Goal: Information Seeking & Learning: Learn about a topic

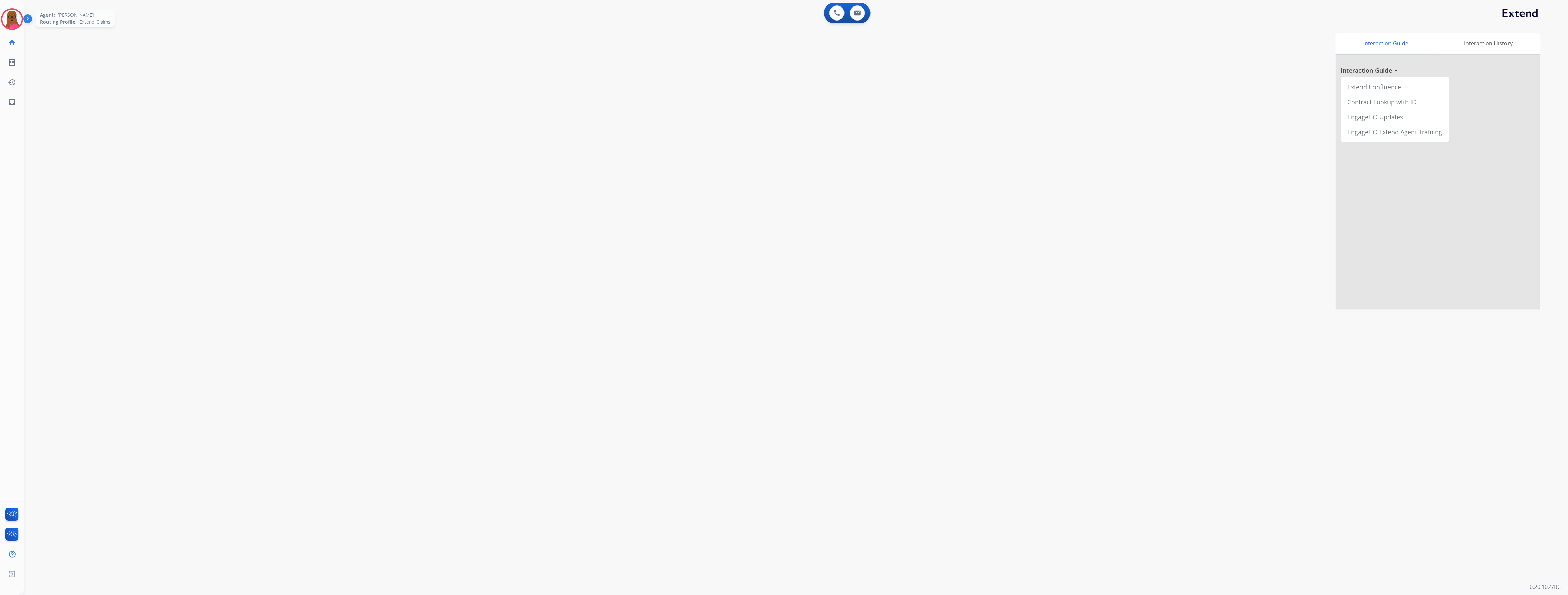
click at [13, 16] on img at bounding box center [12, 19] width 19 height 19
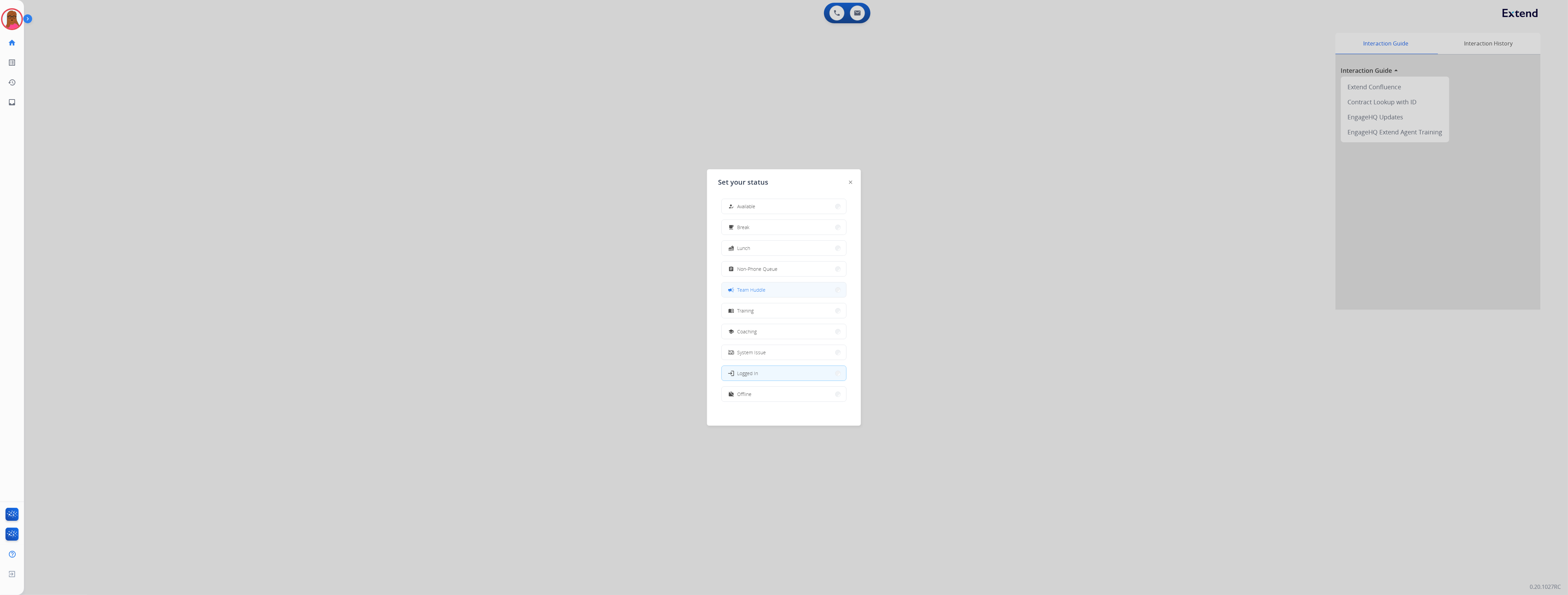
click at [749, 292] on span "Team Huddle" at bounding box center [751, 290] width 29 height 7
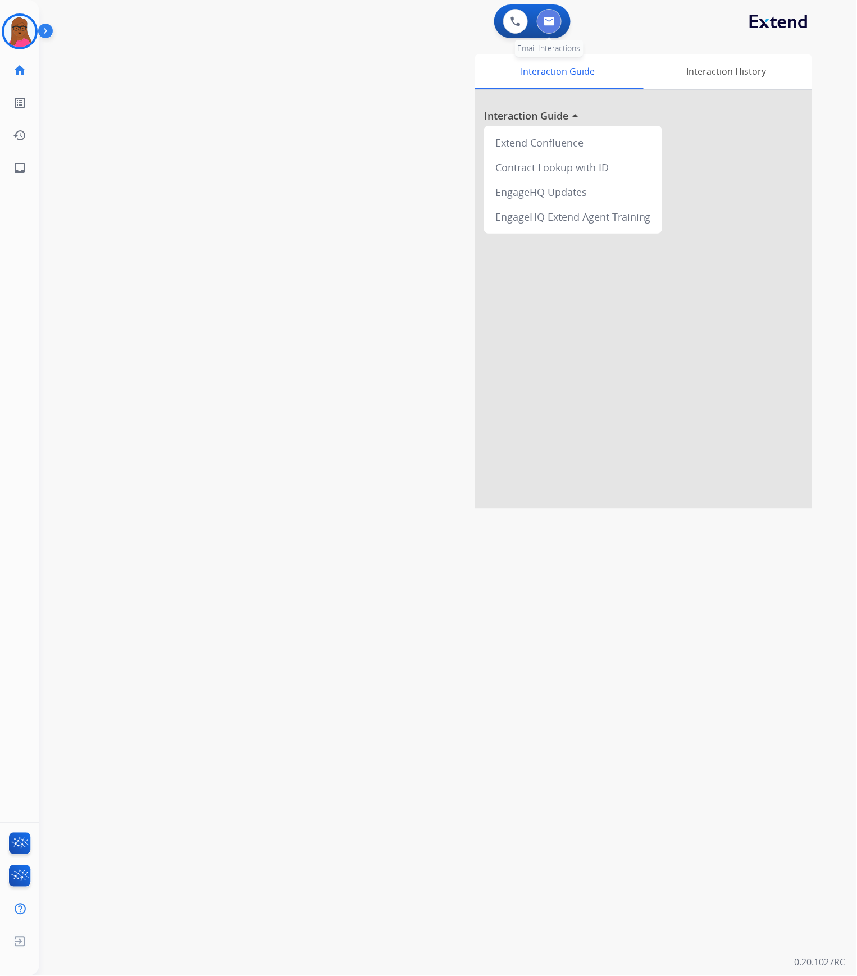
click at [544, 27] on button at bounding box center [549, 21] width 25 height 25
select select "**********"
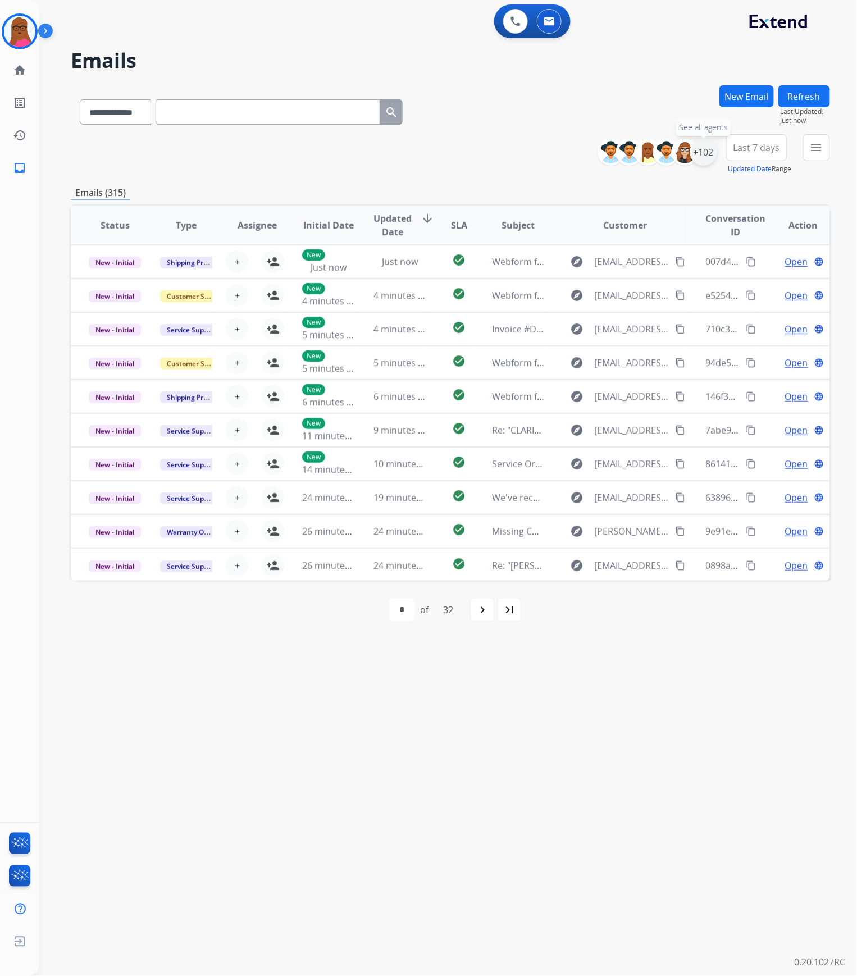
click at [710, 154] on div "+102" at bounding box center [703, 152] width 27 height 27
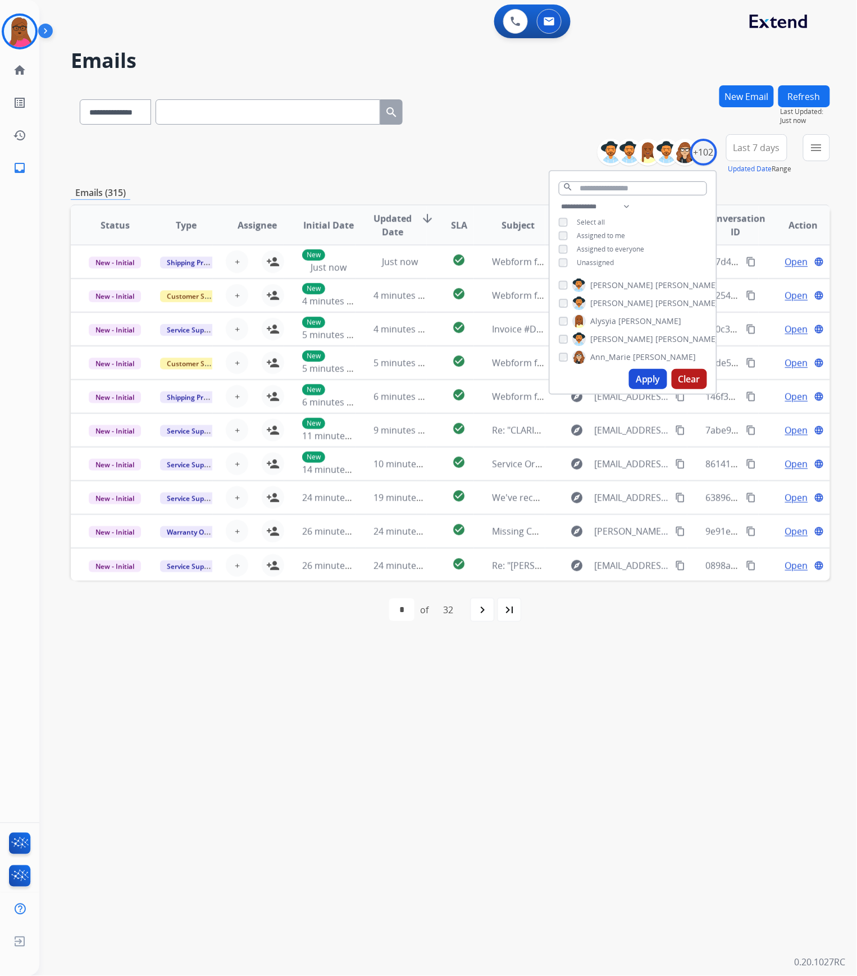
click at [641, 376] on button "Apply" at bounding box center [648, 379] width 38 height 20
click at [816, 146] on mat-icon "menu" at bounding box center [816, 147] width 13 height 13
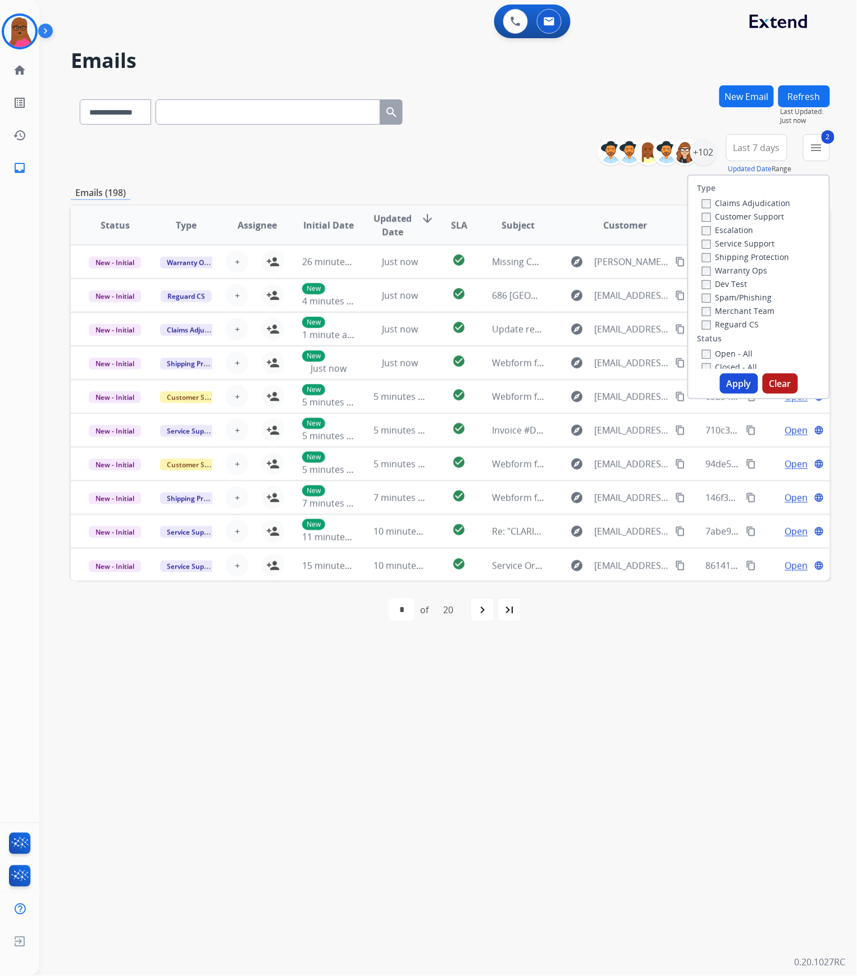
click at [732, 385] on button "Apply" at bounding box center [739, 384] width 38 height 20
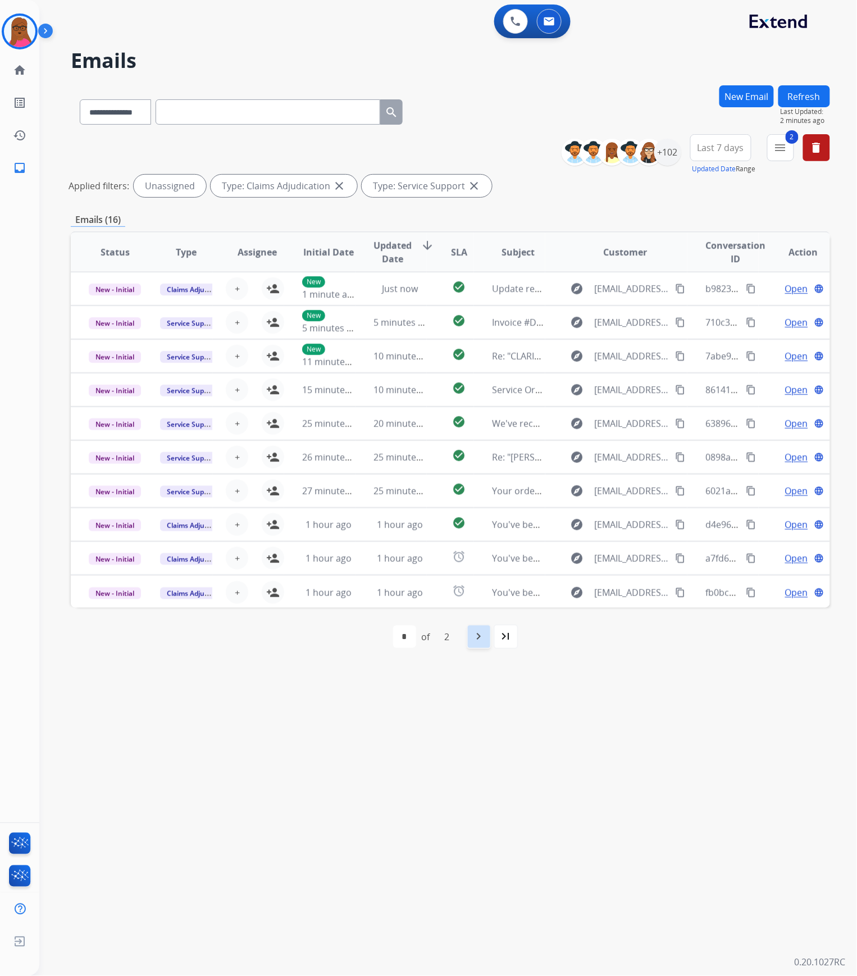
click at [472, 641] on div "navigate_next" at bounding box center [479, 637] width 25 height 25
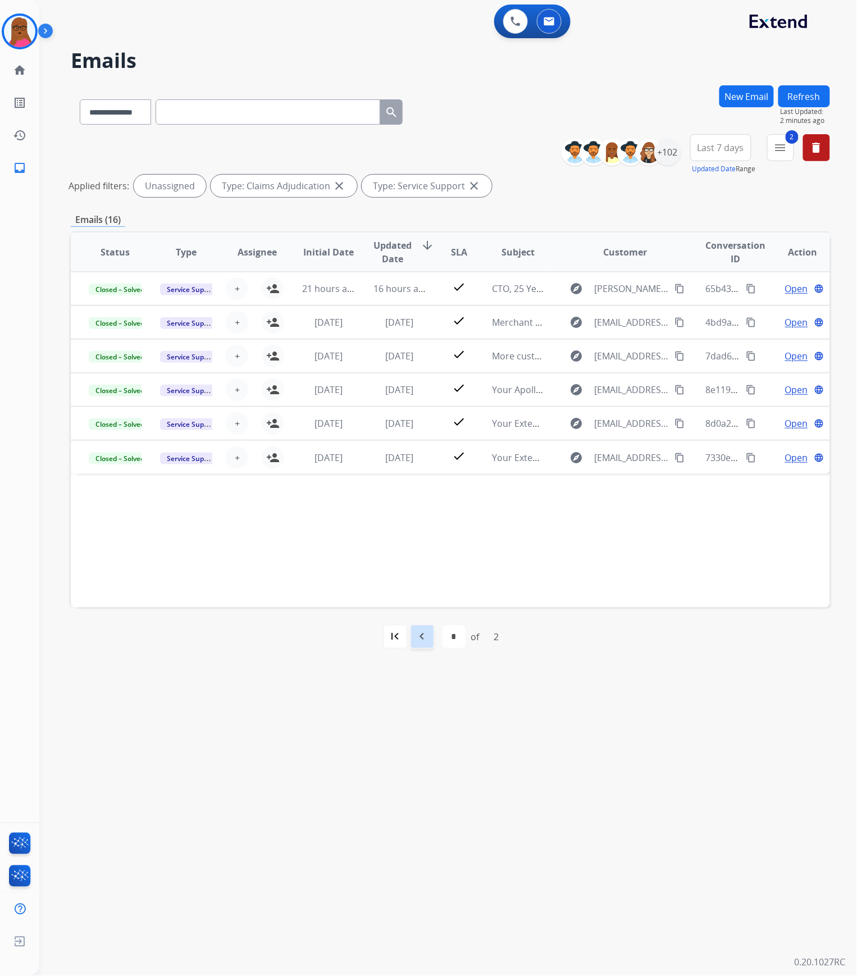
click at [411, 638] on div "navigate_before" at bounding box center [422, 637] width 25 height 25
select select "*"
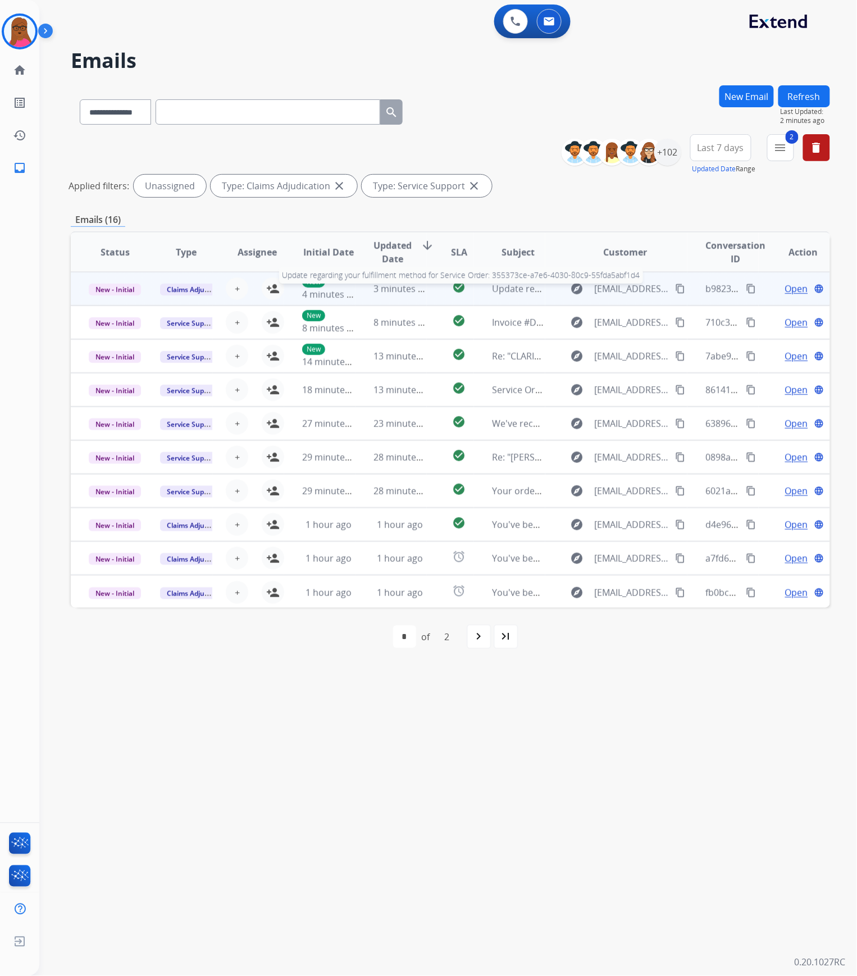
click at [522, 290] on span "Update regarding your fulfillment method for Service Order: 355373ce-a7e6-4030-…" at bounding box center [705, 289] width 426 height 12
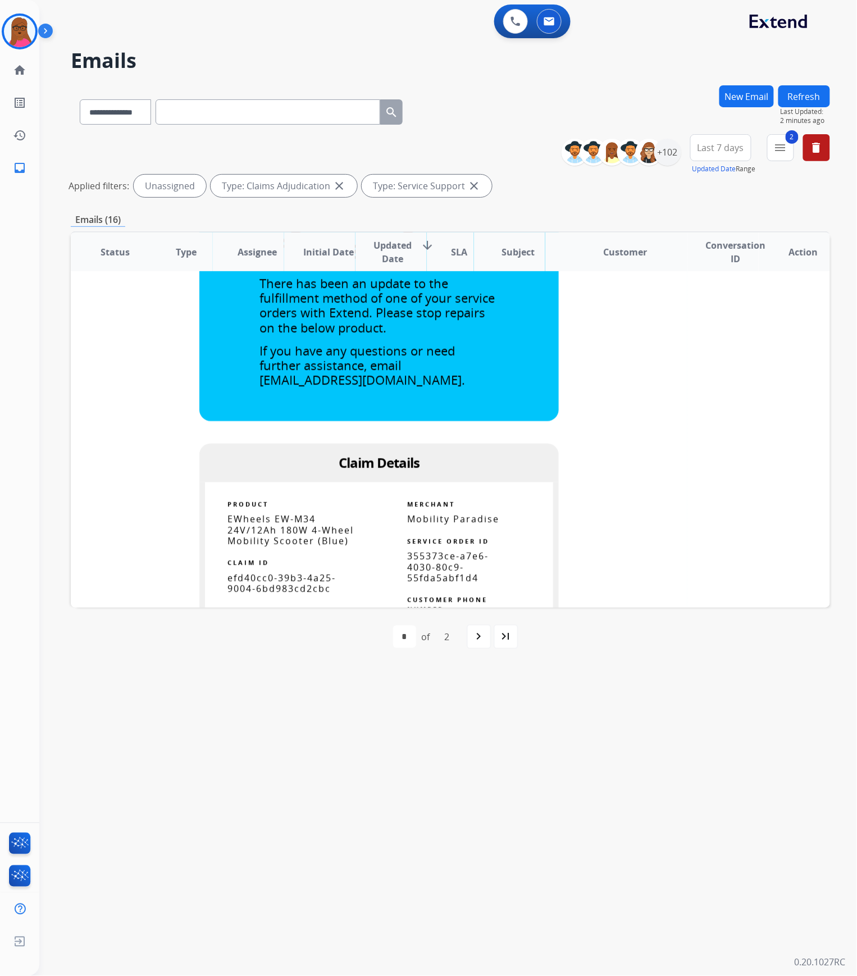
scroll to position [374, 0]
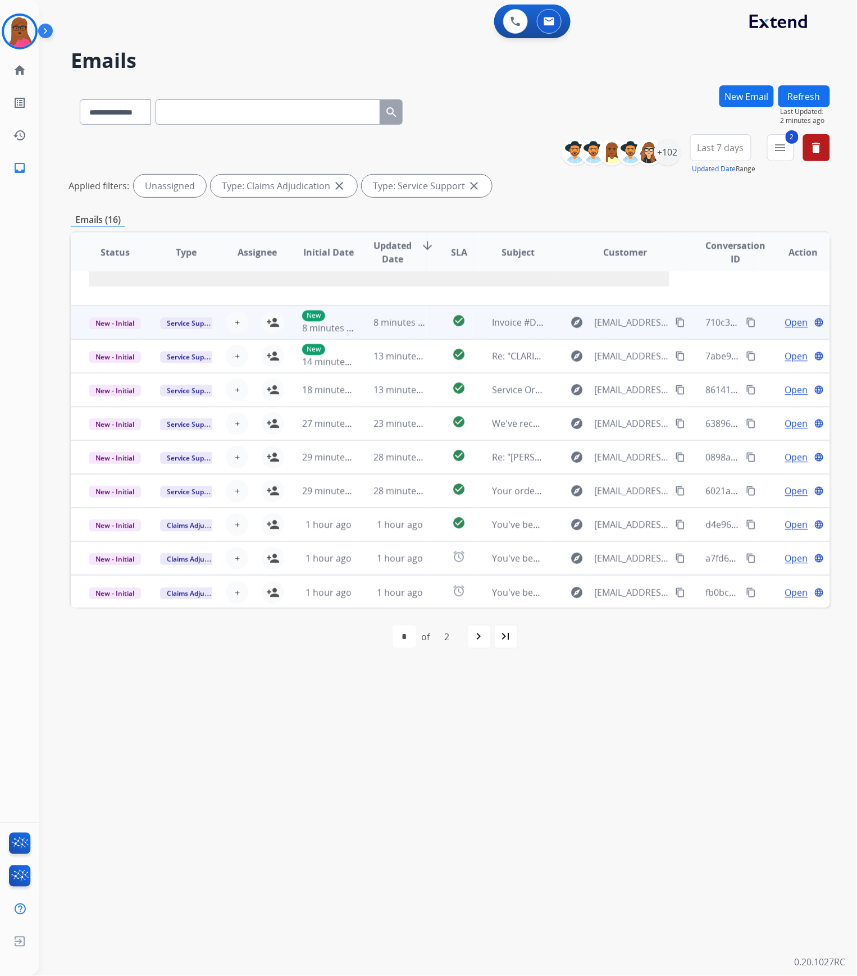
click at [508, 329] on td "Invoice #D86729" at bounding box center [509, 323] width 71 height 34
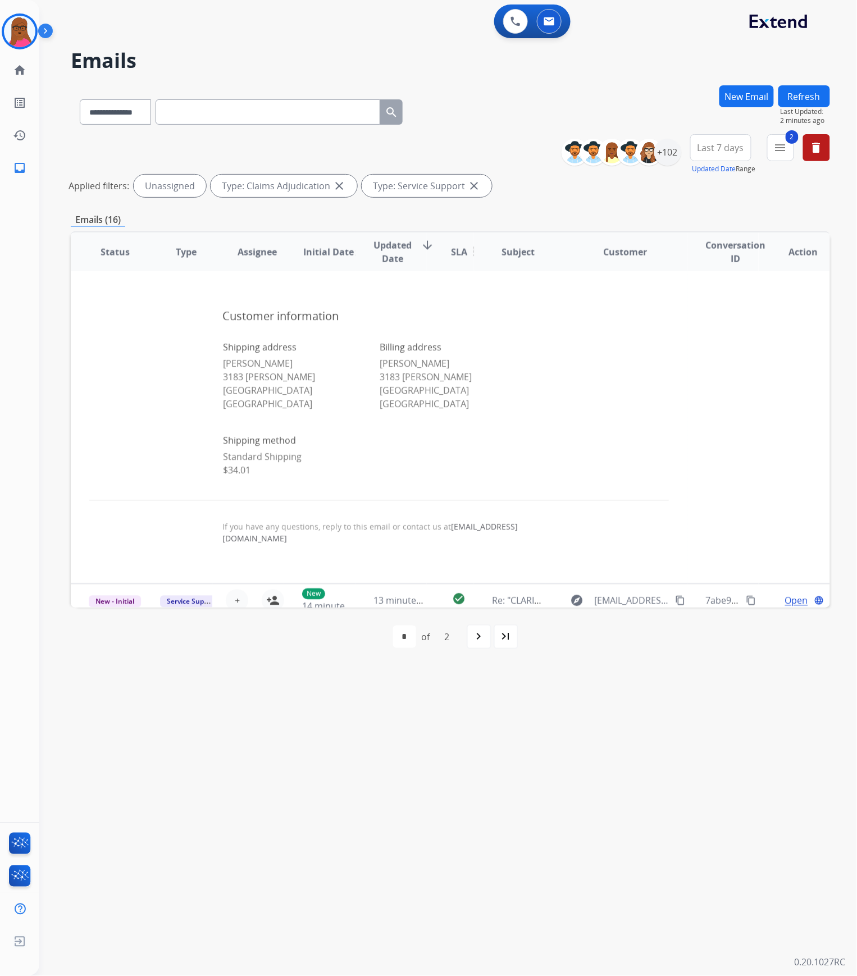
scroll to position [749, 0]
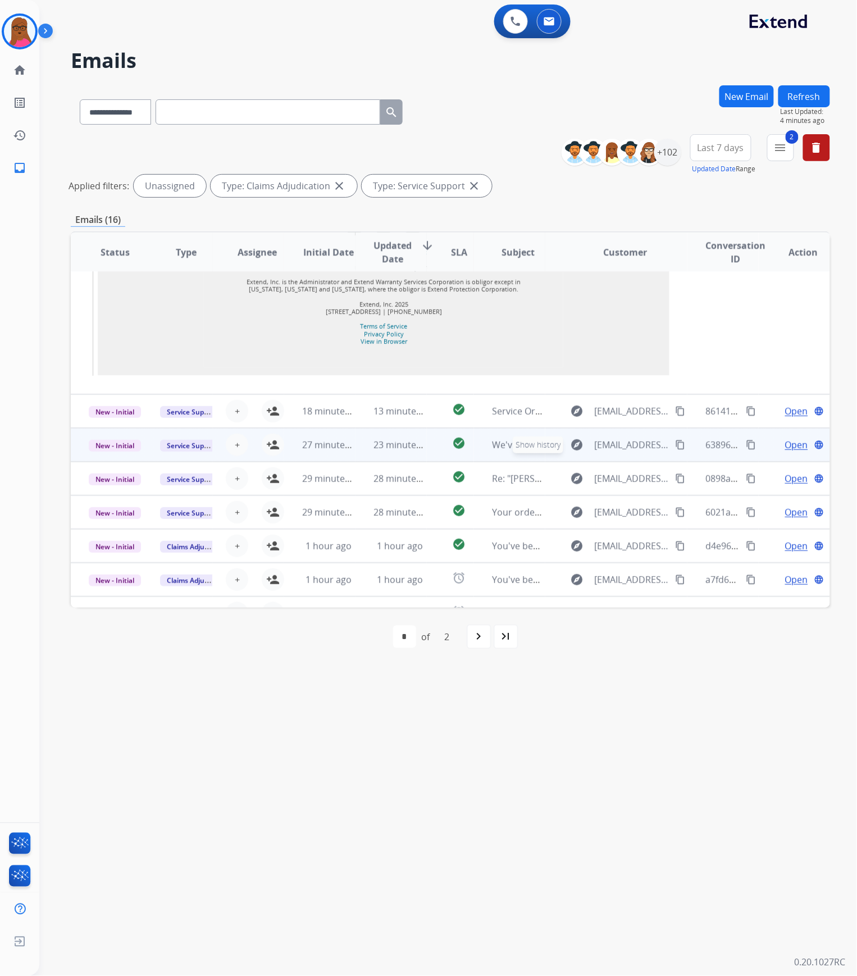
scroll to position [1131, 0]
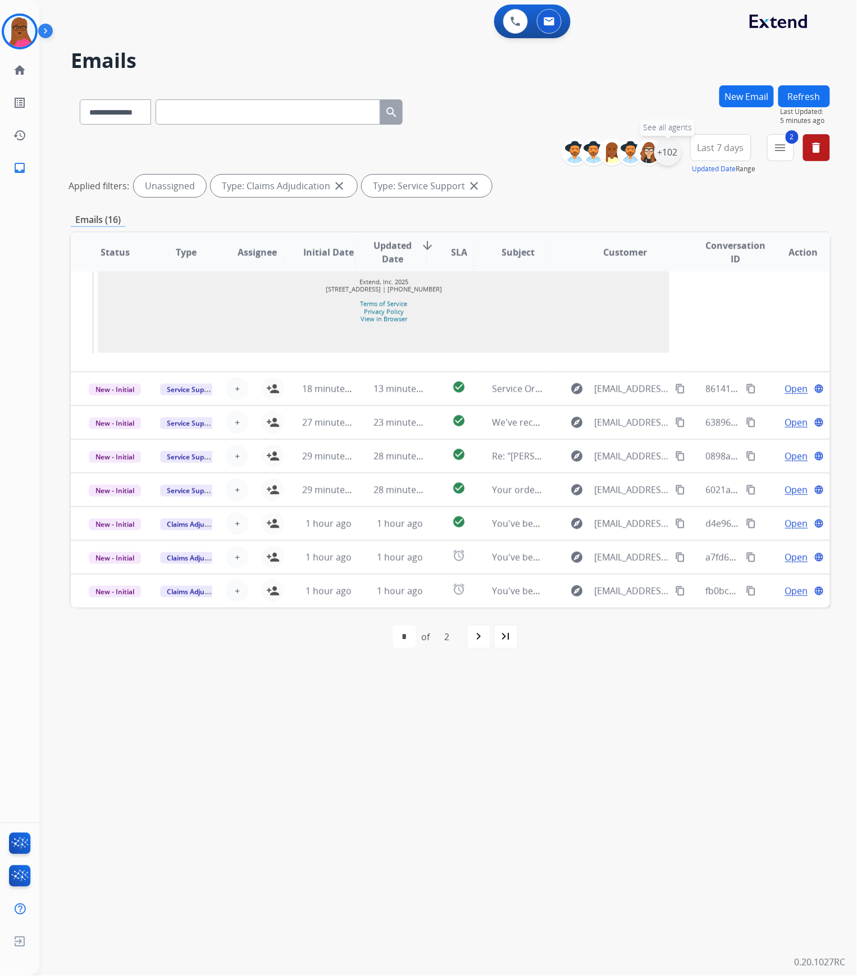
click at [675, 157] on div "+102" at bounding box center [667, 152] width 27 height 27
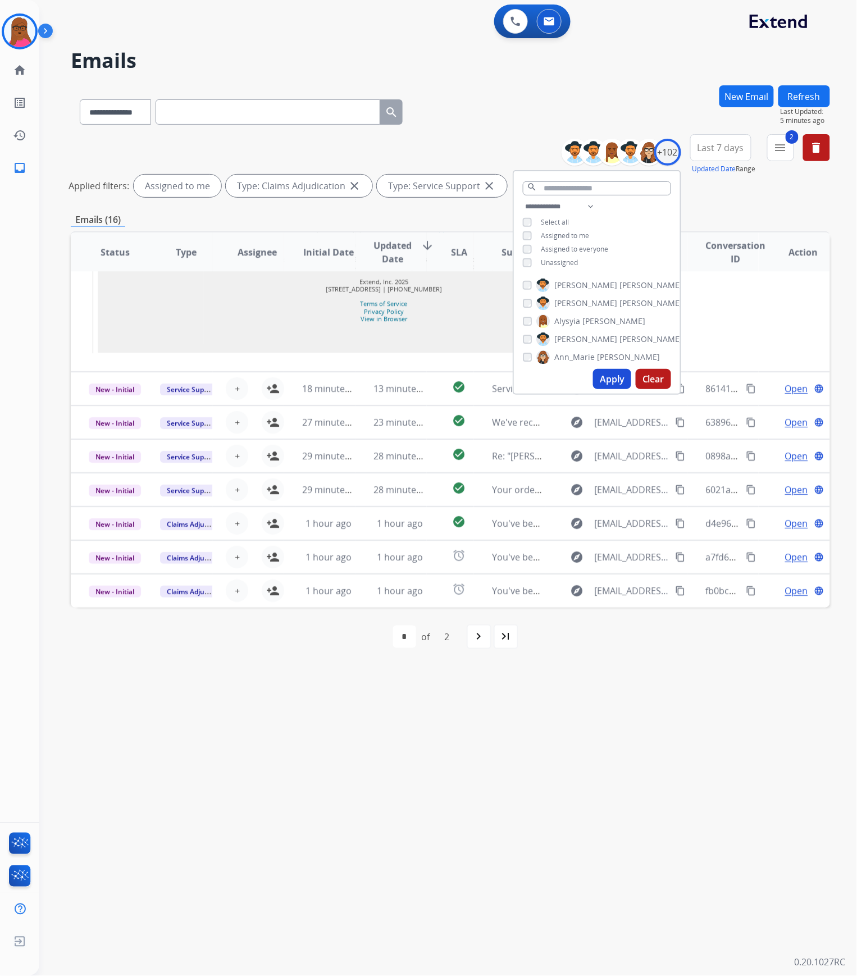
click at [603, 376] on button "Apply" at bounding box center [612, 379] width 38 height 20
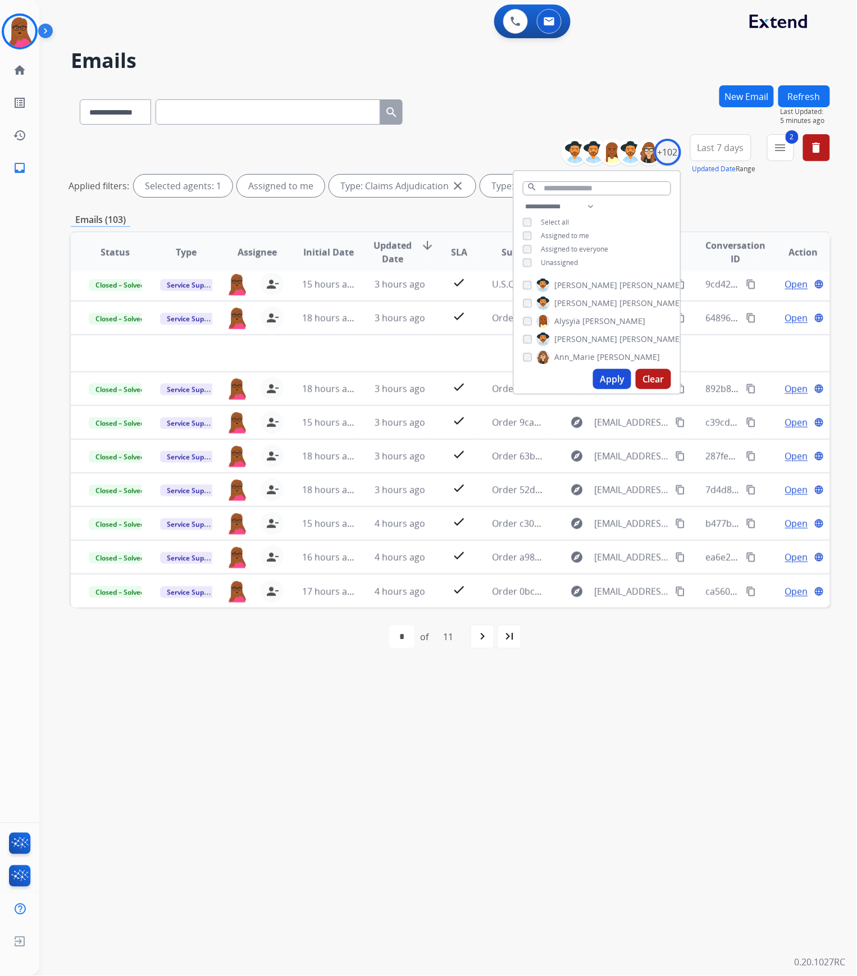
scroll to position [37, 0]
click at [541, 749] on div "**********" at bounding box center [434, 508] width 791 height 936
